Goal: Task Accomplishment & Management: Manage account settings

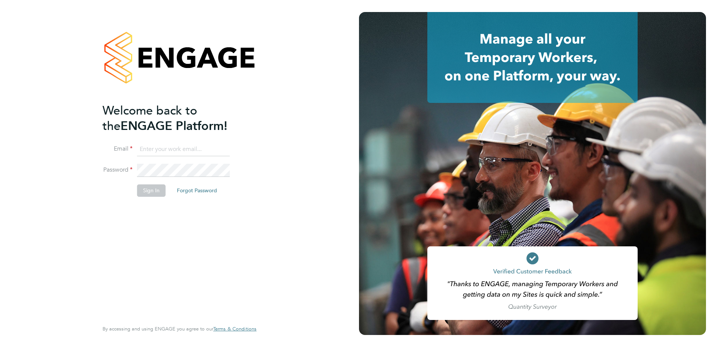
type input "nick.plumridge@konnectrecruit.co.uk"
click at [151, 190] on button "Sign In" at bounding box center [151, 190] width 29 height 12
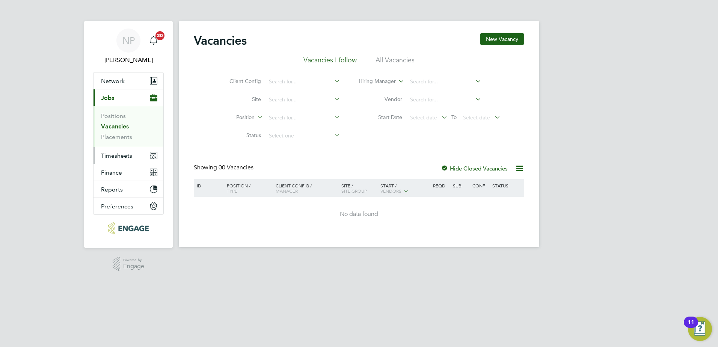
click at [107, 156] on span "Timesheets" at bounding box center [116, 155] width 31 height 7
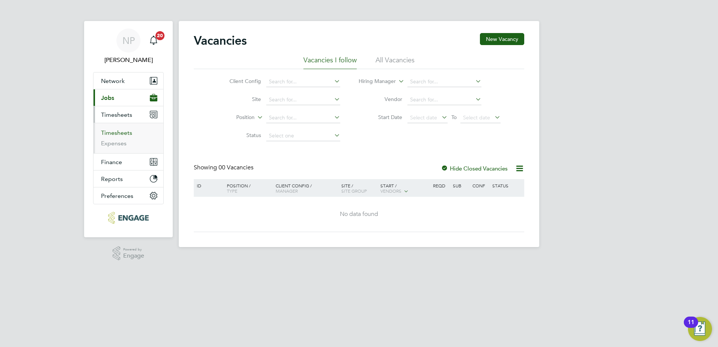
click at [124, 133] on link "Timesheets" at bounding box center [116, 132] width 31 height 7
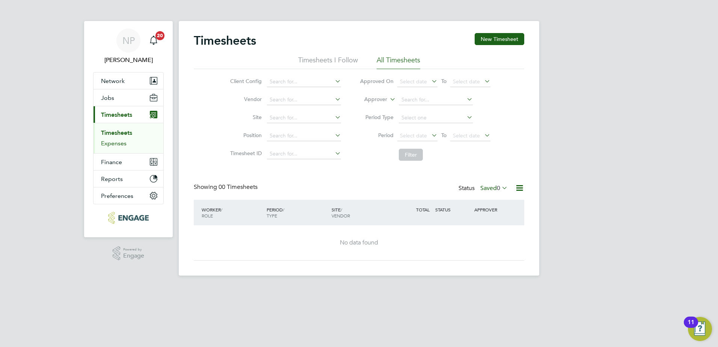
click at [110, 143] on link "Expenses" at bounding box center [114, 143] width 26 height 7
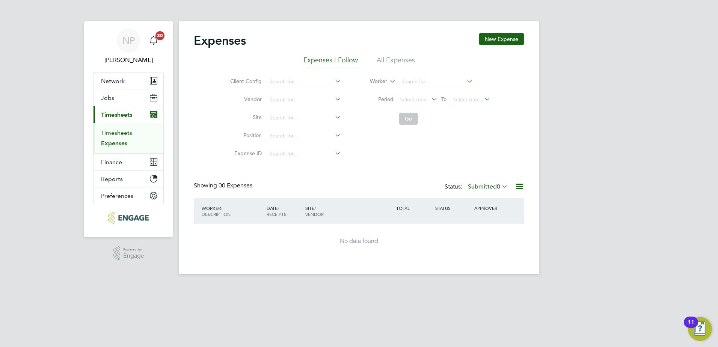
click at [114, 132] on link "Timesheets" at bounding box center [116, 132] width 31 height 7
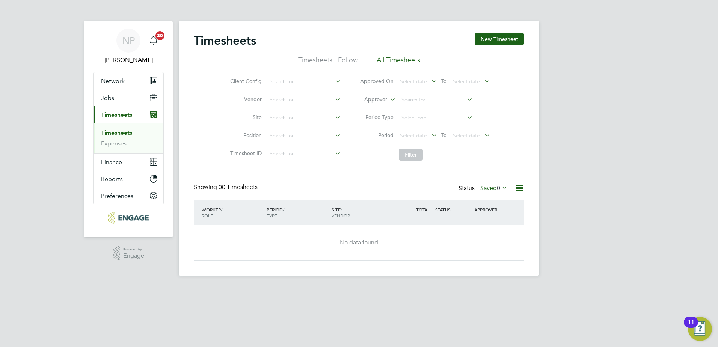
click at [382, 62] on li "All Timesheets" at bounding box center [398, 63] width 44 height 14
click at [321, 62] on li "Timesheets I Follow" at bounding box center [328, 63] width 60 height 14
click at [389, 56] on li "All Timesheets" at bounding box center [398, 63] width 44 height 14
click at [494, 34] on button "New Timesheet" at bounding box center [499, 39] width 50 height 12
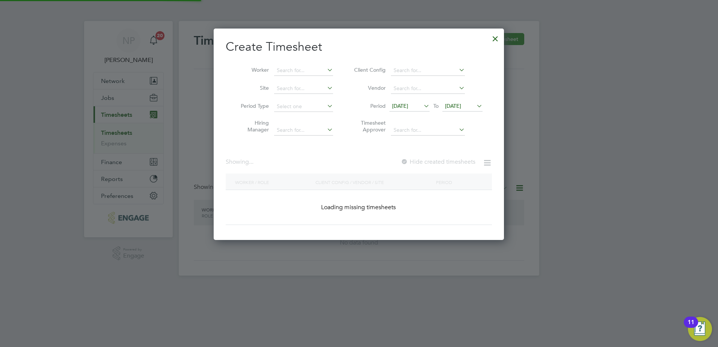
scroll to position [666, 290]
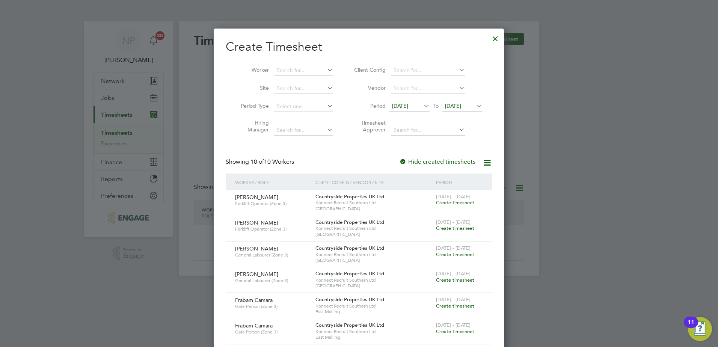
click at [408, 109] on span "[DATE]" at bounding box center [400, 105] width 16 height 7
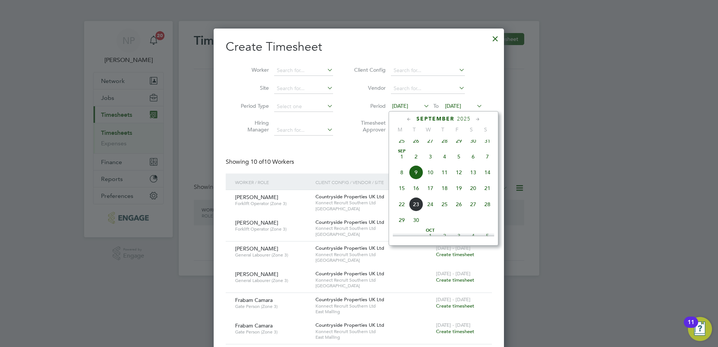
click at [403, 195] on span "15" at bounding box center [401, 188] width 14 height 14
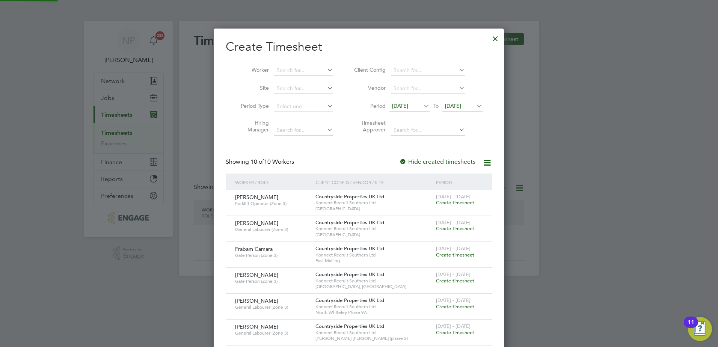
scroll to position [436, 290]
click at [456, 104] on span "[DATE]" at bounding box center [453, 105] width 16 height 7
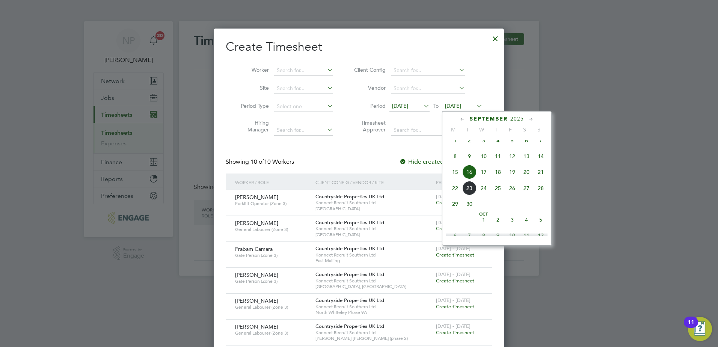
click at [469, 177] on span "16" at bounding box center [469, 172] width 14 height 14
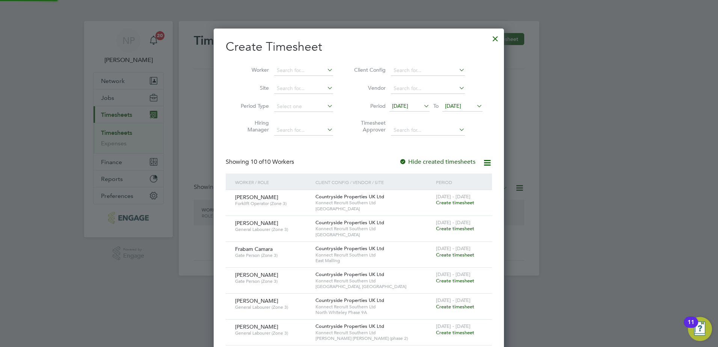
scroll to position [436, 290]
click at [286, 73] on input at bounding box center [303, 70] width 59 height 11
click at [296, 75] on li "[PERSON_NAME]" at bounding box center [306, 80] width 65 height 10
type input "[PERSON_NAME]"
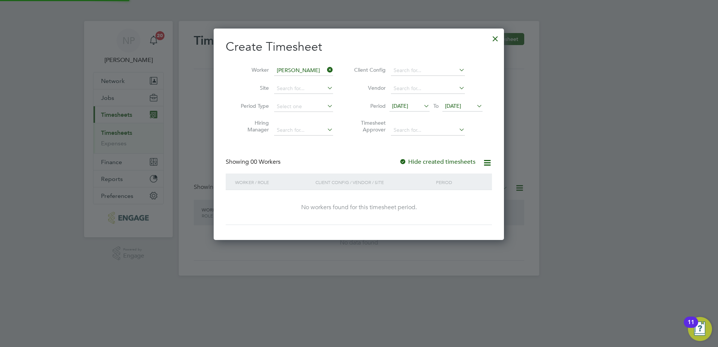
scroll to position [212, 290]
click at [376, 155] on div "Create Timesheet Worker [PERSON_NAME] Site Period Type Hiring Manager Client Co…" at bounding box center [359, 132] width 266 height 186
click at [374, 154] on div "Create Timesheet Worker [PERSON_NAME] Site Period Type Hiring Manager Client Co…" at bounding box center [359, 132] width 266 height 186
click at [437, 160] on label "Hide created timesheets" at bounding box center [437, 162] width 76 height 8
click at [406, 163] on div at bounding box center [403, 162] width 8 height 8
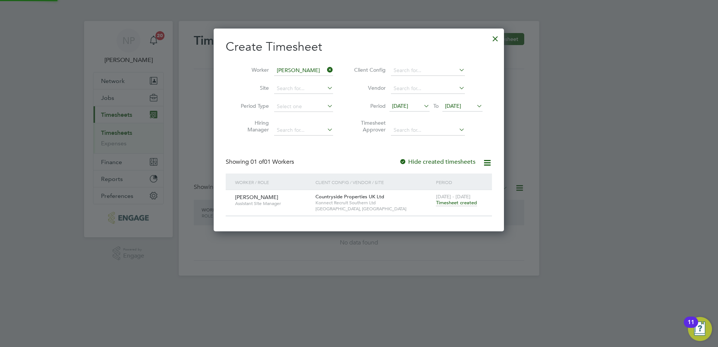
scroll to position [202, 290]
click at [447, 203] on span "Timesheet created" at bounding box center [456, 202] width 41 height 7
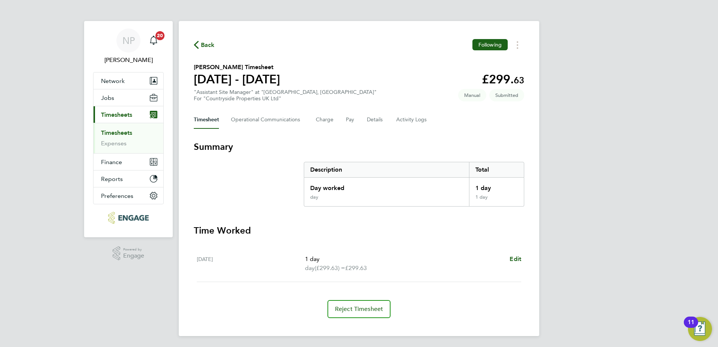
scroll to position [1, 0]
click at [517, 45] on icon "Timesheets Menu" at bounding box center [517, 44] width 2 height 8
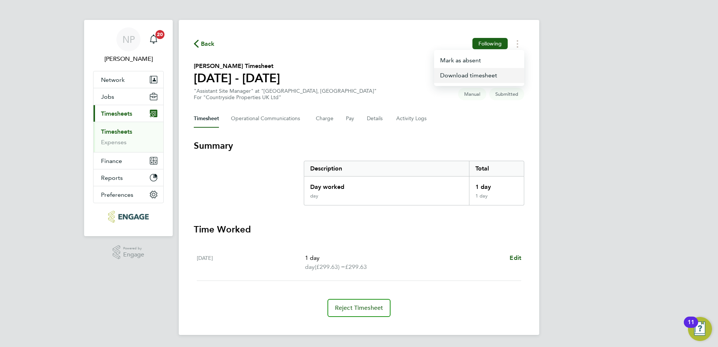
click at [453, 75] on link "Download timesheet" at bounding box center [479, 75] width 90 height 15
click at [450, 16] on ng-component "Back Following [PERSON_NAME] Timesheet [DATE] - [DATE] £299. 63 "Assistant Site…" at bounding box center [359, 167] width 360 height 336
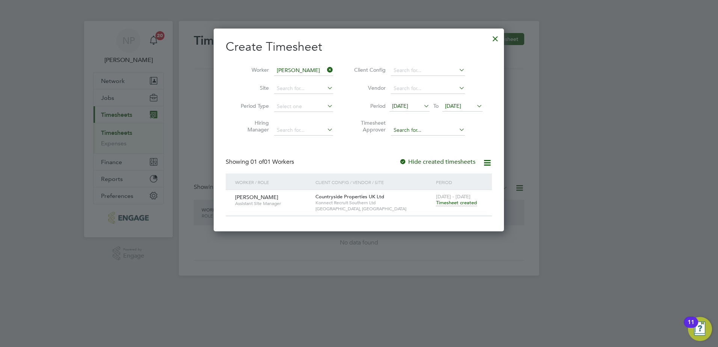
click at [397, 132] on input at bounding box center [428, 130] width 74 height 11
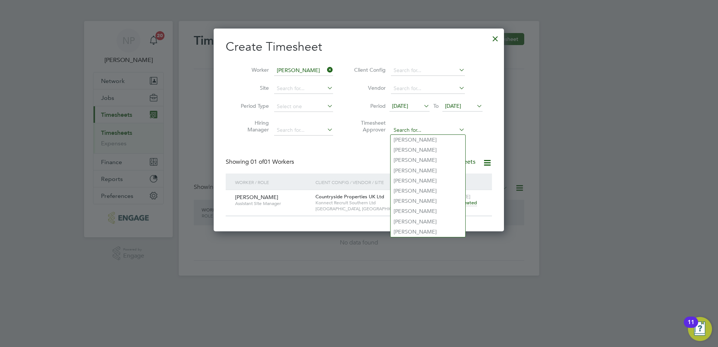
click at [402, 131] on input at bounding box center [428, 130] width 74 height 11
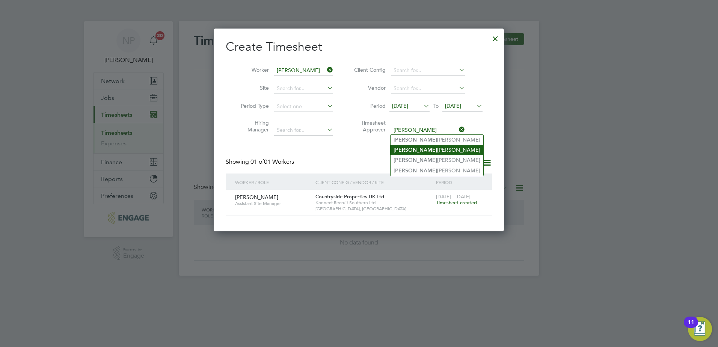
click at [405, 148] on li "[PERSON_NAME]" at bounding box center [436, 150] width 93 height 10
type input "[PERSON_NAME]"
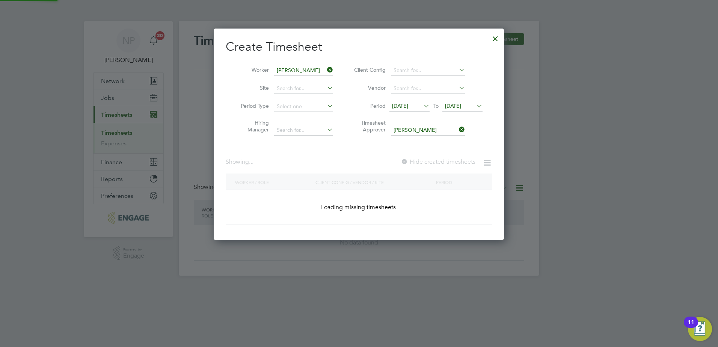
scroll to position [212, 290]
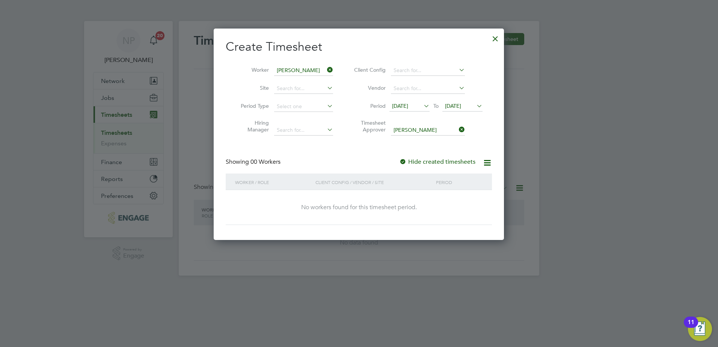
click at [486, 161] on icon at bounding box center [486, 162] width 9 height 9
drag, startPoint x: 424, startPoint y: 152, endPoint x: 446, endPoint y: 143, distance: 23.8
click at [424, 152] on div "Create Timesheet Worker [PERSON_NAME] Site Period Type Hiring Manager Client Co…" at bounding box center [359, 132] width 266 height 186
click at [457, 128] on icon at bounding box center [457, 129] width 0 height 11
click at [424, 162] on label "Hide created timesheets" at bounding box center [437, 162] width 76 height 8
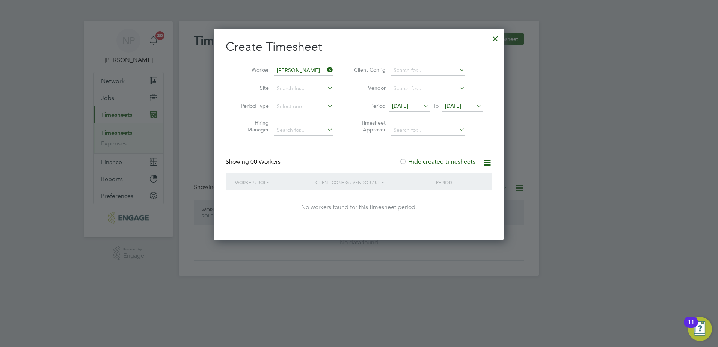
click at [413, 117] on li "Timesheet Approver" at bounding box center [416, 128] width 149 height 24
click at [405, 160] on div at bounding box center [403, 162] width 8 height 8
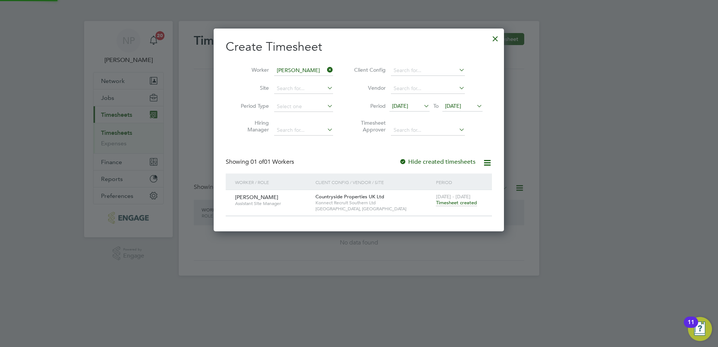
scroll to position [202, 290]
click at [457, 201] on span "Timesheet created" at bounding box center [456, 202] width 41 height 7
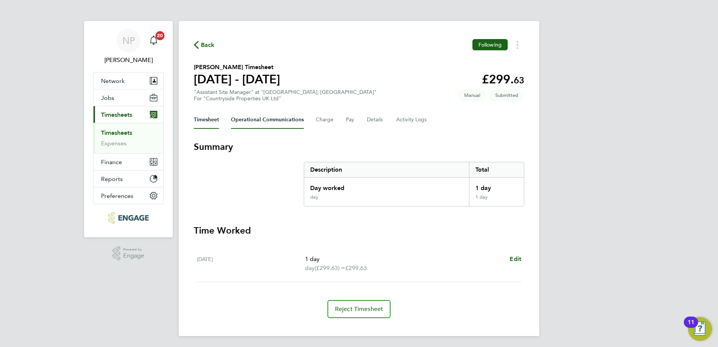
click at [259, 121] on Communications-tab "Operational Communications" at bounding box center [267, 120] width 73 height 18
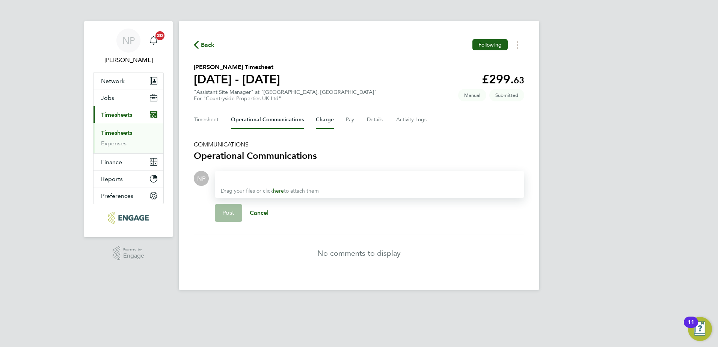
click at [318, 122] on button "Charge" at bounding box center [325, 120] width 18 height 18
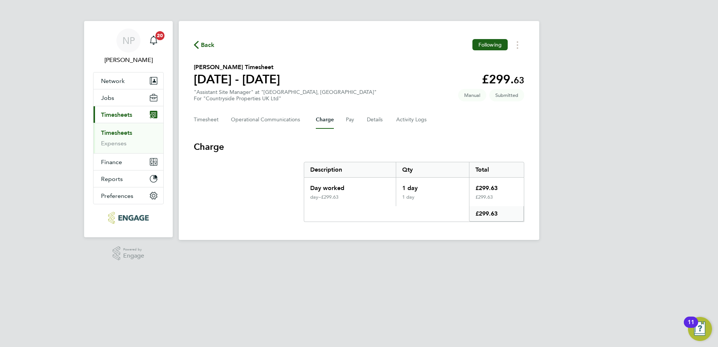
click at [340, 121] on div "Timesheet Operational Communications Charge Pay Details Activity Logs" at bounding box center [359, 120] width 330 height 18
click at [346, 120] on button "Pay" at bounding box center [350, 120] width 9 height 18
click at [372, 122] on button "Details" at bounding box center [375, 120] width 17 height 18
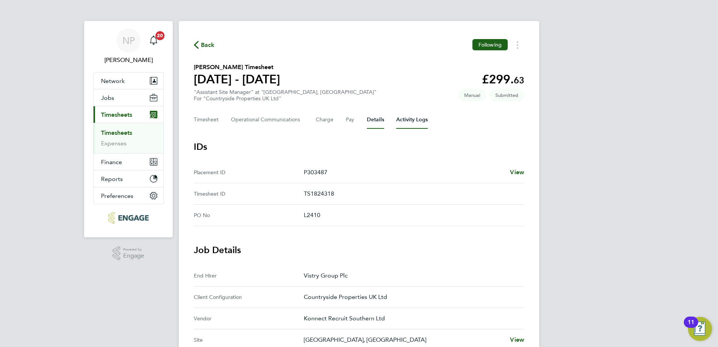
click at [406, 122] on Logs-tab "Activity Logs" at bounding box center [412, 120] width 32 height 18
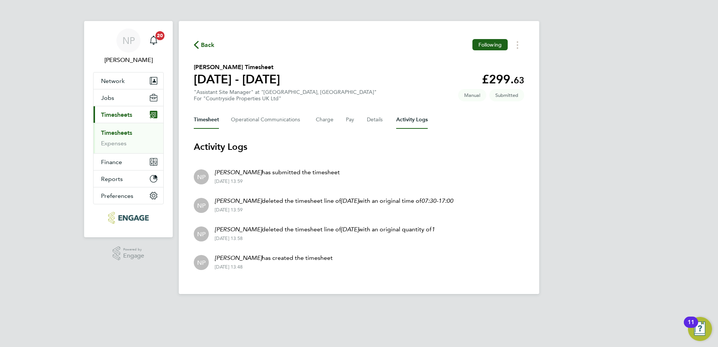
click at [211, 119] on button "Timesheet" at bounding box center [206, 120] width 25 height 18
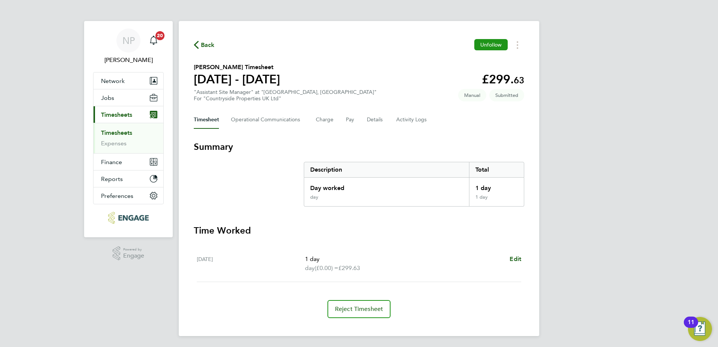
click at [488, 44] on span "Unfollow" at bounding box center [490, 44] width 21 height 7
click at [515, 40] on button "Timesheets Menu" at bounding box center [517, 45] width 14 height 12
click at [400, 41] on div "Back Follow [PERSON_NAME] as absent Download timesheet" at bounding box center [359, 45] width 330 height 12
click at [378, 122] on button "Details" at bounding box center [375, 120] width 17 height 18
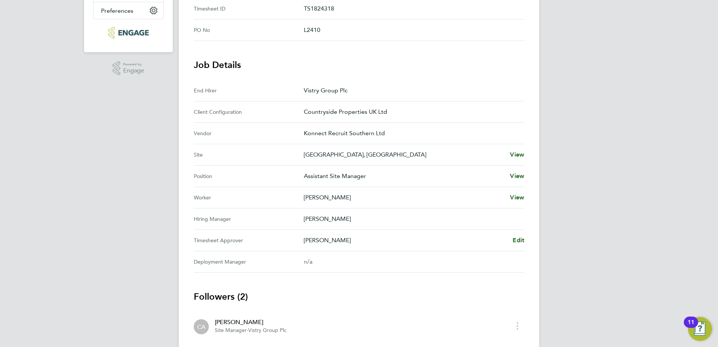
scroll to position [183, 0]
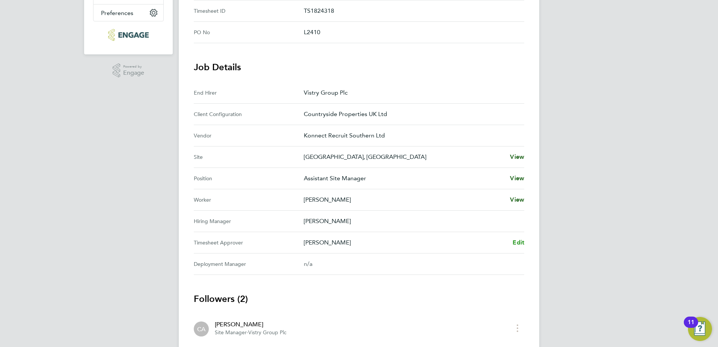
click at [516, 242] on span "Edit" at bounding box center [518, 242] width 12 height 7
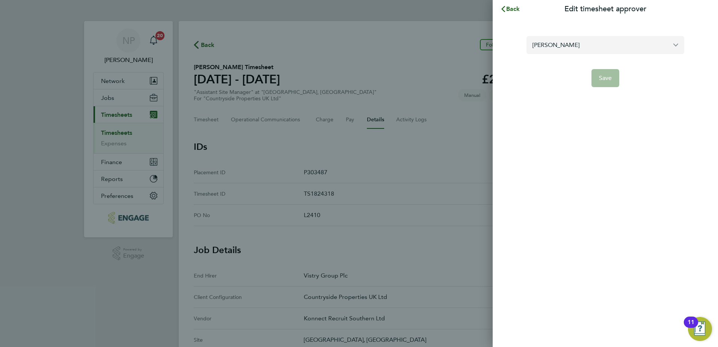
drag, startPoint x: 646, startPoint y: 46, endPoint x: 657, endPoint y: 46, distance: 10.9
click at [647, 46] on input "[PERSON_NAME]" at bounding box center [605, 45] width 158 height 18
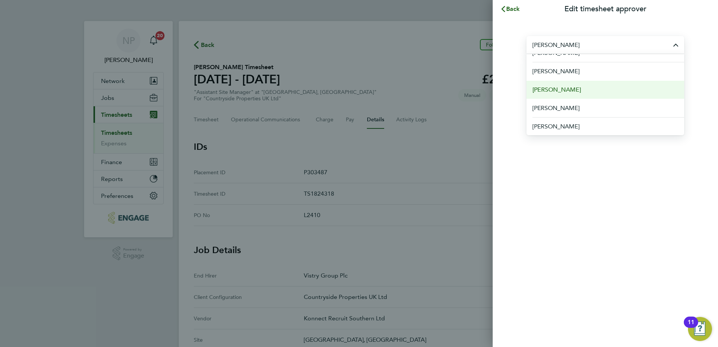
scroll to position [188, 0]
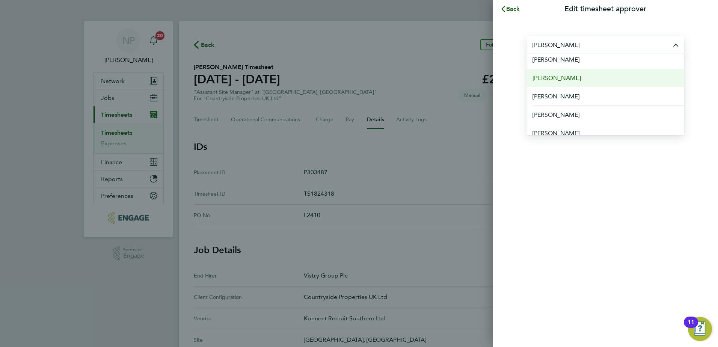
click at [553, 78] on span "[PERSON_NAME]" at bounding box center [556, 78] width 48 height 9
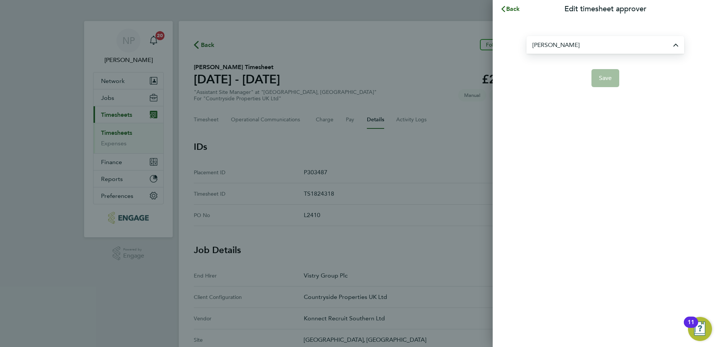
type input "[PERSON_NAME]"
click at [596, 73] on button "Save" at bounding box center [605, 78] width 28 height 18
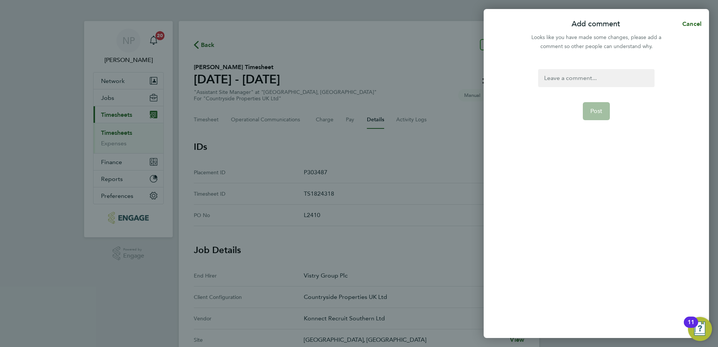
click at [567, 82] on div at bounding box center [596, 78] width 116 height 18
click at [605, 116] on button "Post" at bounding box center [595, 111] width 27 height 18
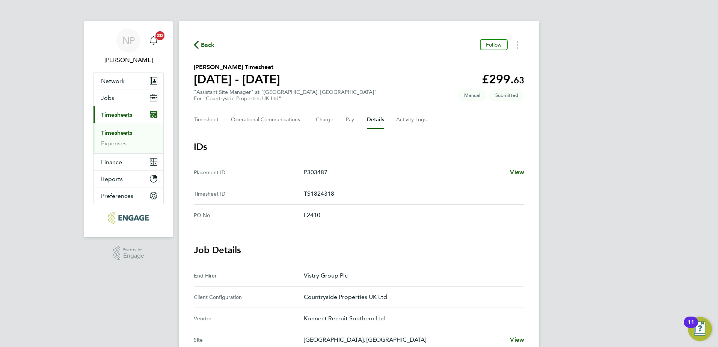
drag, startPoint x: 8, startPoint y: 16, endPoint x: 53, endPoint y: 14, distance: 44.7
click at [8, 16] on div "NP [PERSON_NAME] Notifications 20 Applications: Network Team Members Businesses…" at bounding box center [359, 302] width 718 height 605
